Goal: Find specific page/section: Find specific page/section

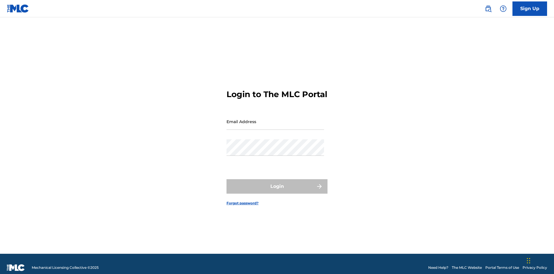
scroll to position [8, 0]
click at [275, 119] on input "Email Address" at bounding box center [276, 121] width 98 height 16
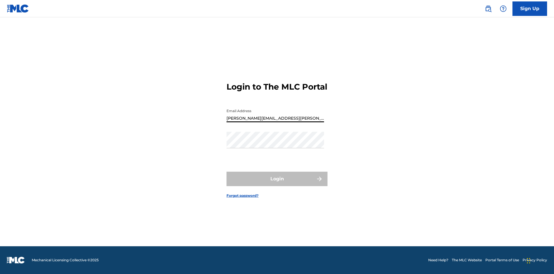
type input "Krystal.Ribble@themlc.com"
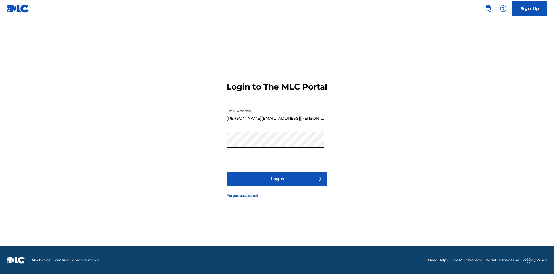
click at [277, 184] on button "Login" at bounding box center [277, 179] width 101 height 14
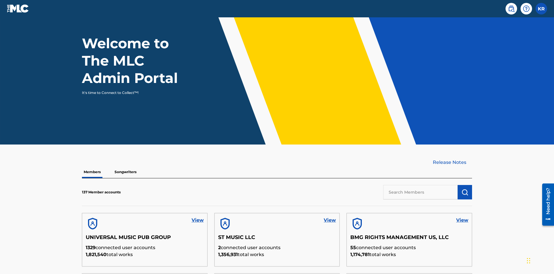
click at [421, 185] on input "text" at bounding box center [420, 192] width 74 height 14
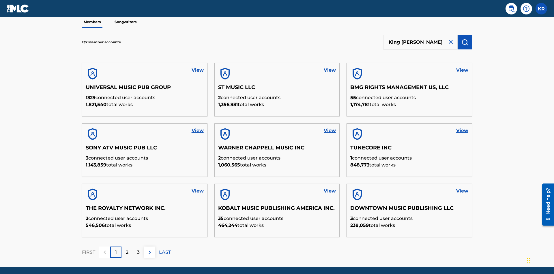
type input "King McTesterson"
click at [465, 39] on img "submit" at bounding box center [465, 42] width 7 height 7
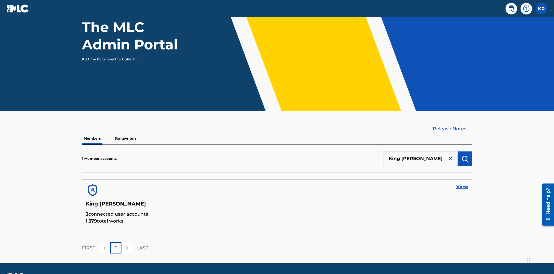
click at [463, 183] on link "View" at bounding box center [462, 186] width 12 height 7
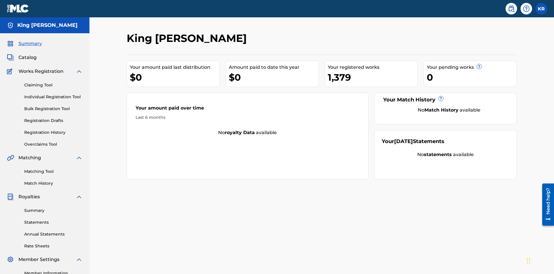
click at [27, 54] on span "Catalog" at bounding box center [27, 57] width 18 height 7
